Goal: Task Accomplishment & Management: Use online tool/utility

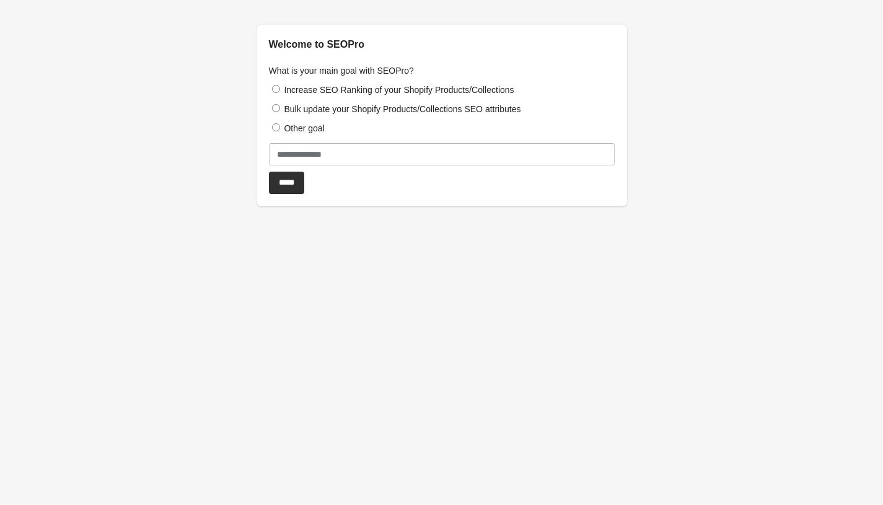
click at [361, 96] on div "Increase SEO Ranking of your Shopify Products/Collections Bulk update your Shop…" at bounding box center [442, 108] width 346 height 51
click at [289, 180] on input "*****" at bounding box center [286, 183] width 35 height 22
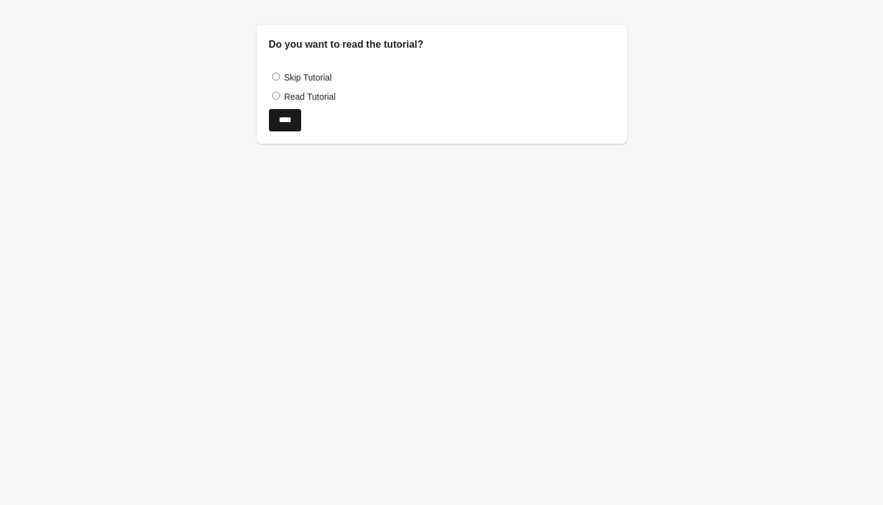
click at [286, 123] on input "****" at bounding box center [285, 120] width 32 height 22
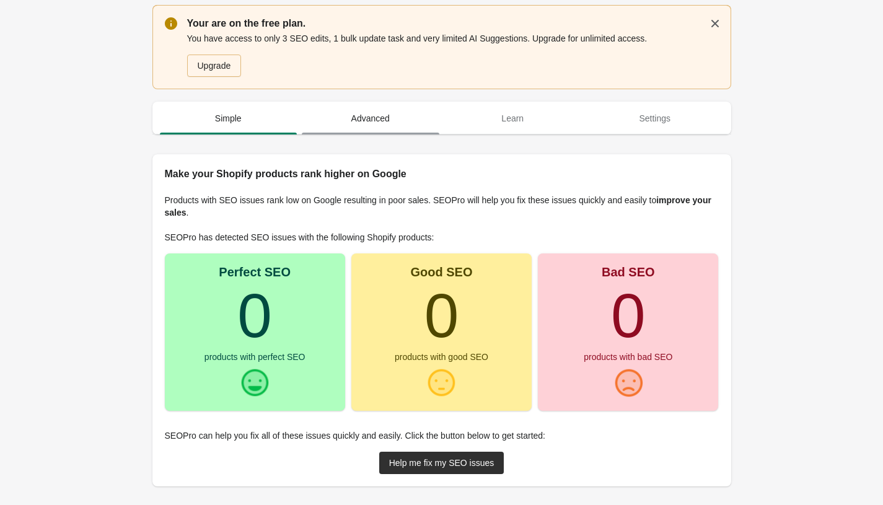
click at [378, 120] on span "Advanced" at bounding box center [371, 118] width 138 height 22
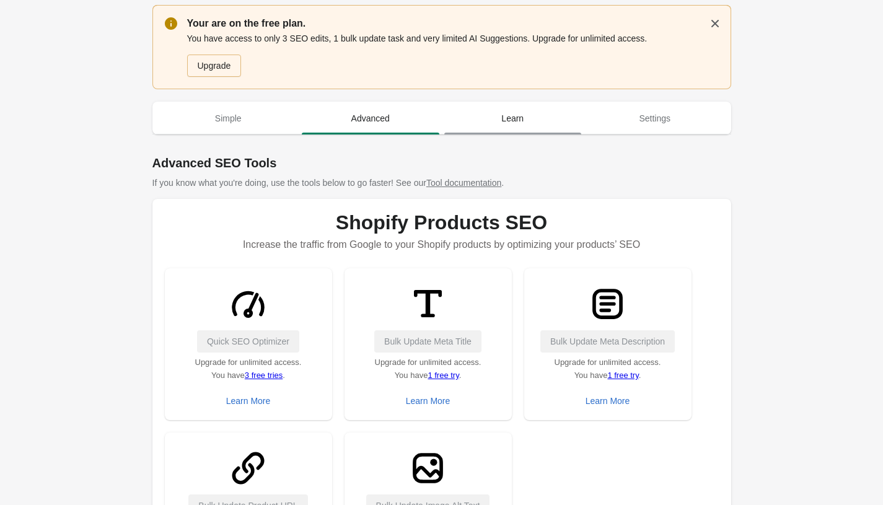
click at [522, 121] on span "Learn" at bounding box center [513, 118] width 138 height 22
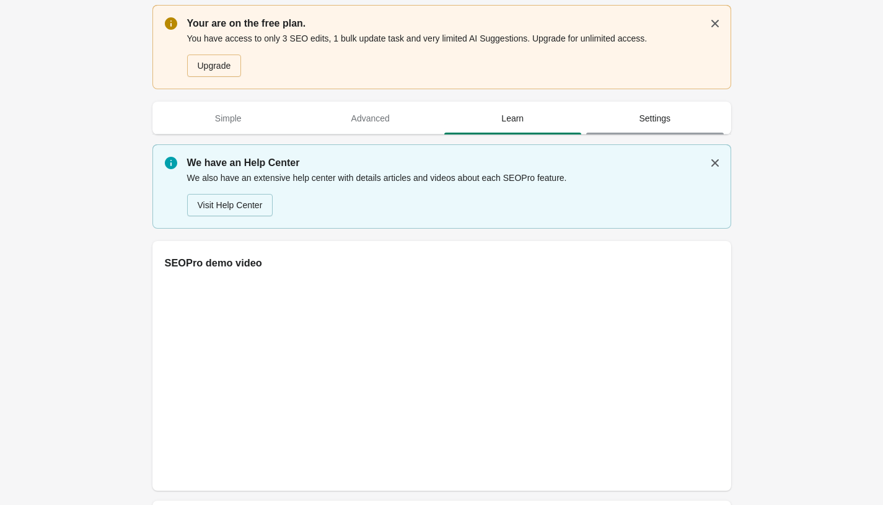
click at [674, 131] on button "Settings" at bounding box center [655, 118] width 142 height 32
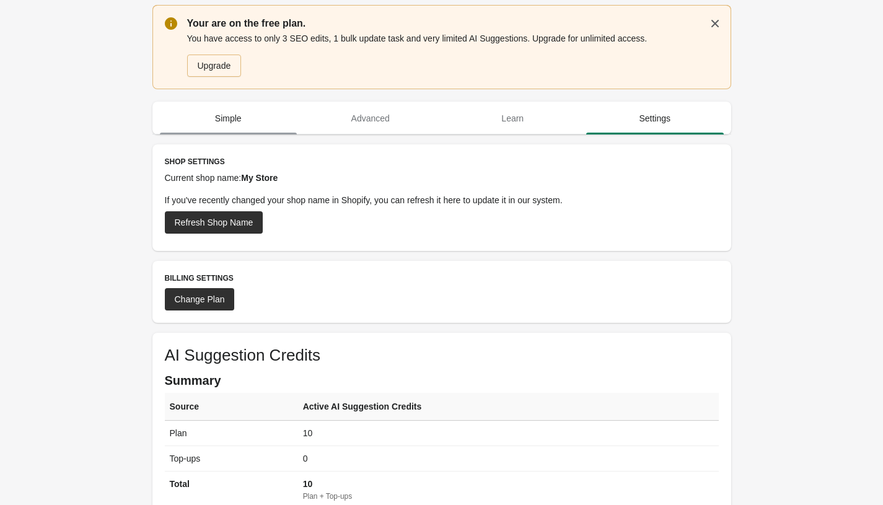
click at [239, 131] on button "Simple" at bounding box center [228, 118] width 142 height 32
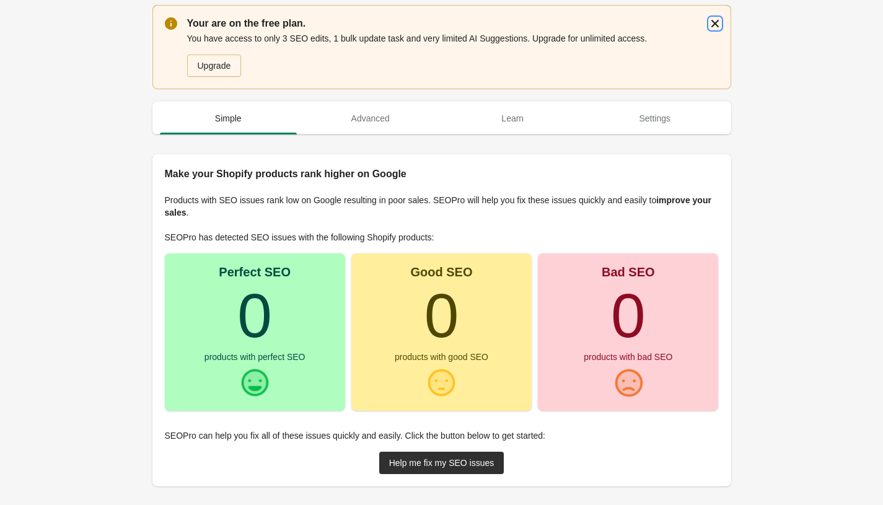
click at [719, 25] on icon "button" at bounding box center [715, 23] width 12 height 12
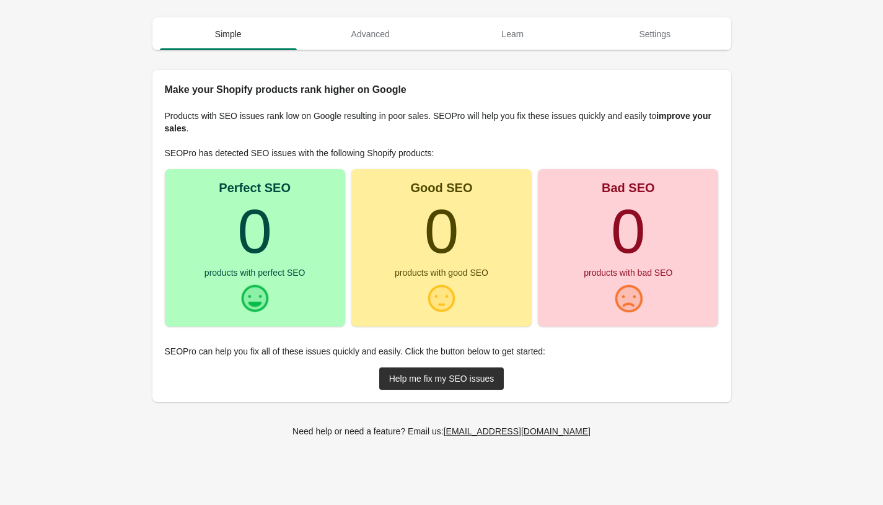
scroll to position [5, 0]
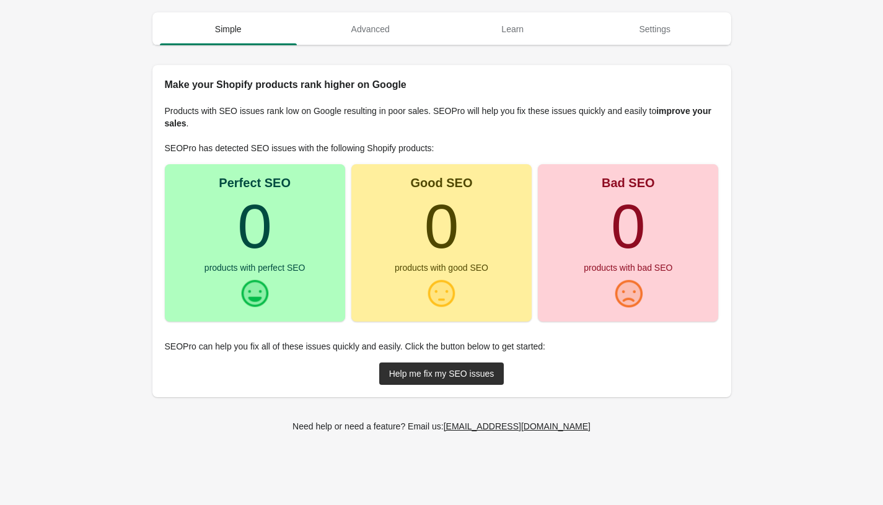
click at [304, 218] on div "Perfect SEO 0 products with perfect SEO" at bounding box center [255, 242] width 180 height 157
click at [457, 228] on turbo-frame "0" at bounding box center [441, 225] width 35 height 69
click at [603, 240] on div "Bad SEO 0 products with bad SEO" at bounding box center [628, 242] width 180 height 157
click at [255, 351] on p "SEOPro can help you fix all of these issues quickly and easily. Click the butto…" at bounding box center [442, 346] width 554 height 12
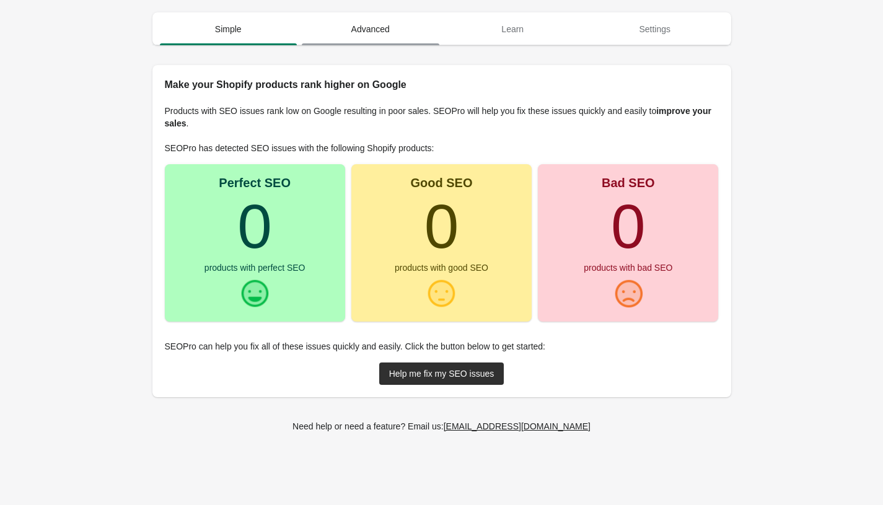
click at [380, 40] on span "Advanced" at bounding box center [371, 29] width 138 height 22
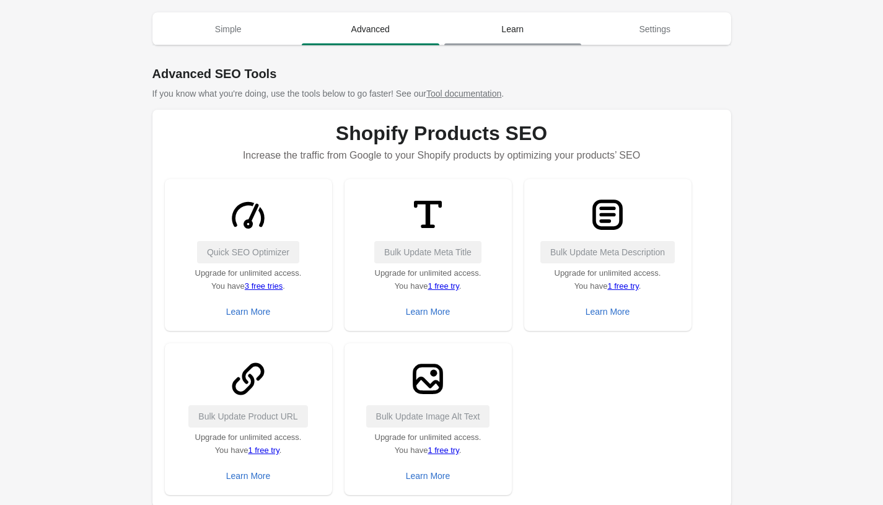
click at [480, 28] on span "Learn" at bounding box center [513, 29] width 138 height 22
